Goal: Task Accomplishment & Management: Use online tool/utility

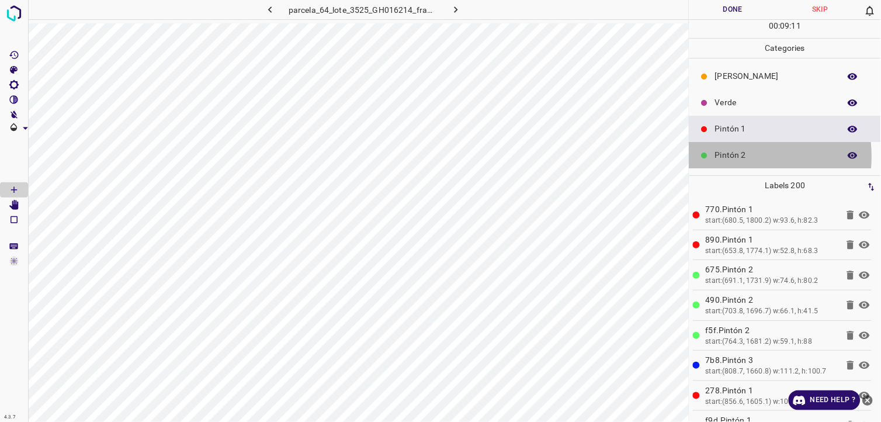
click at [730, 157] on p "Pintón 2" at bounding box center [774, 155] width 119 height 12
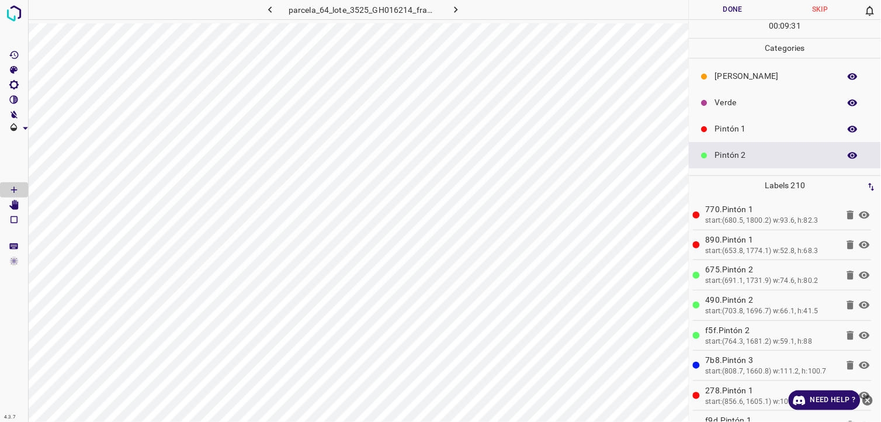
drag, startPoint x: 720, startPoint y: 77, endPoint x: 723, endPoint y: 100, distance: 23.1
click at [720, 78] on p "[PERSON_NAME]" at bounding box center [774, 76] width 119 height 12
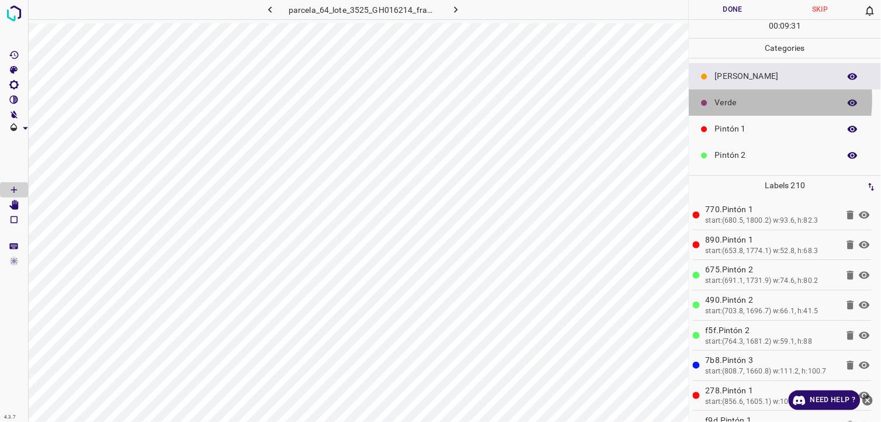
click at [723, 100] on p "Verde" at bounding box center [774, 102] width 119 height 12
